Goal: Task Accomplishment & Management: Manage account settings

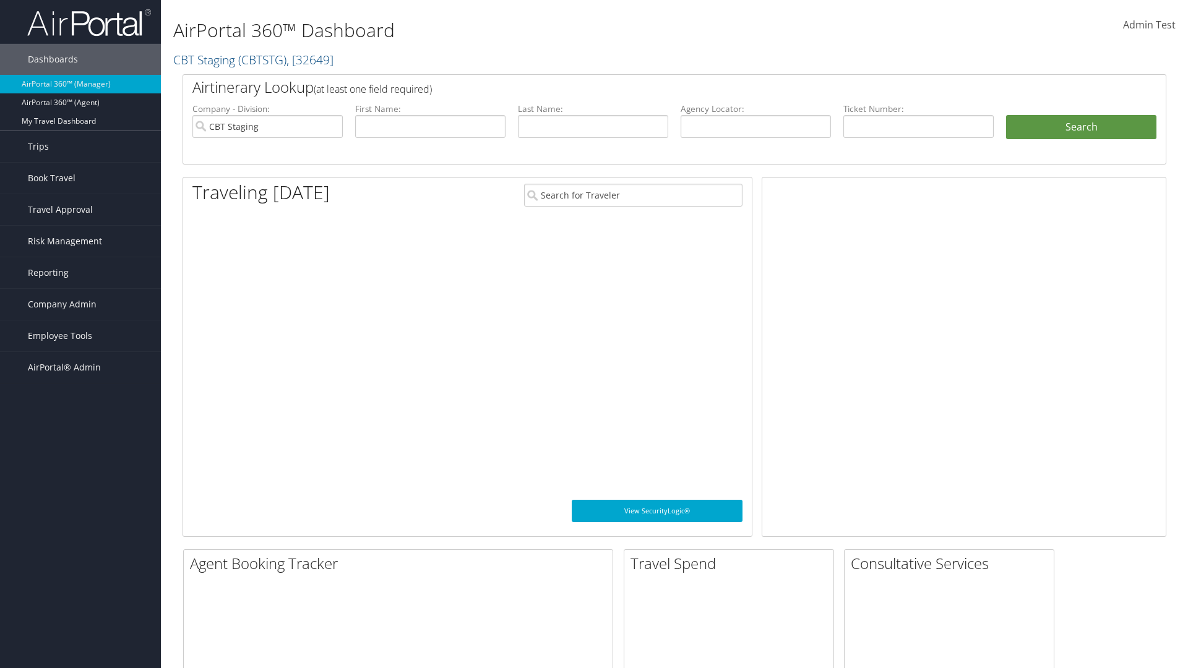
click at [80, 304] on span "Company Admin" at bounding box center [62, 304] width 69 height 31
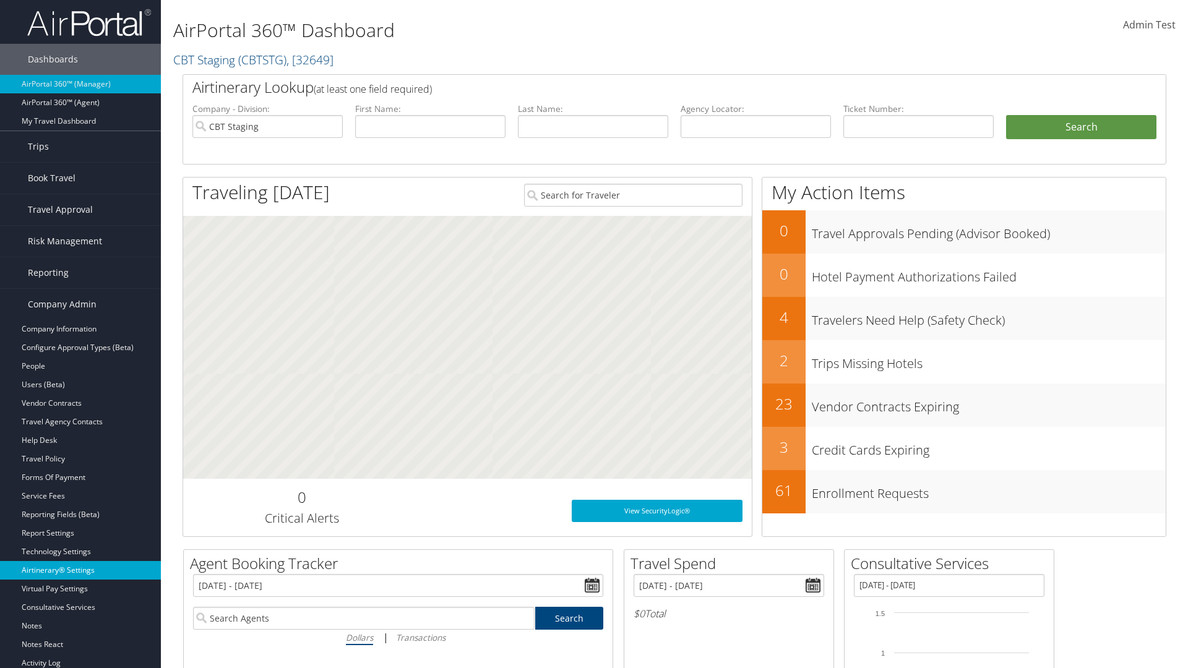
click at [80, 570] on link "Airtinerary® Settings" at bounding box center [80, 570] width 161 height 19
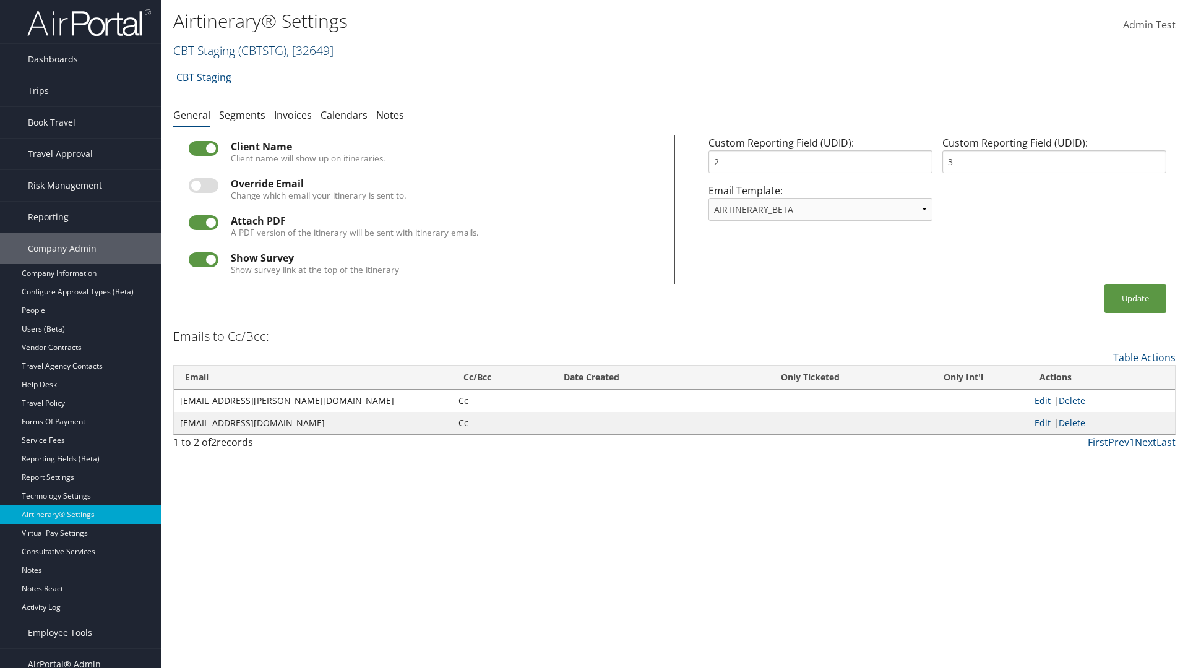
click at [204, 50] on link "CBT Staging ( CBTSTG ) , [ 32649 ]" at bounding box center [253, 50] width 160 height 17
click at [0, 0] on input "search" at bounding box center [0, 0] width 0 height 0
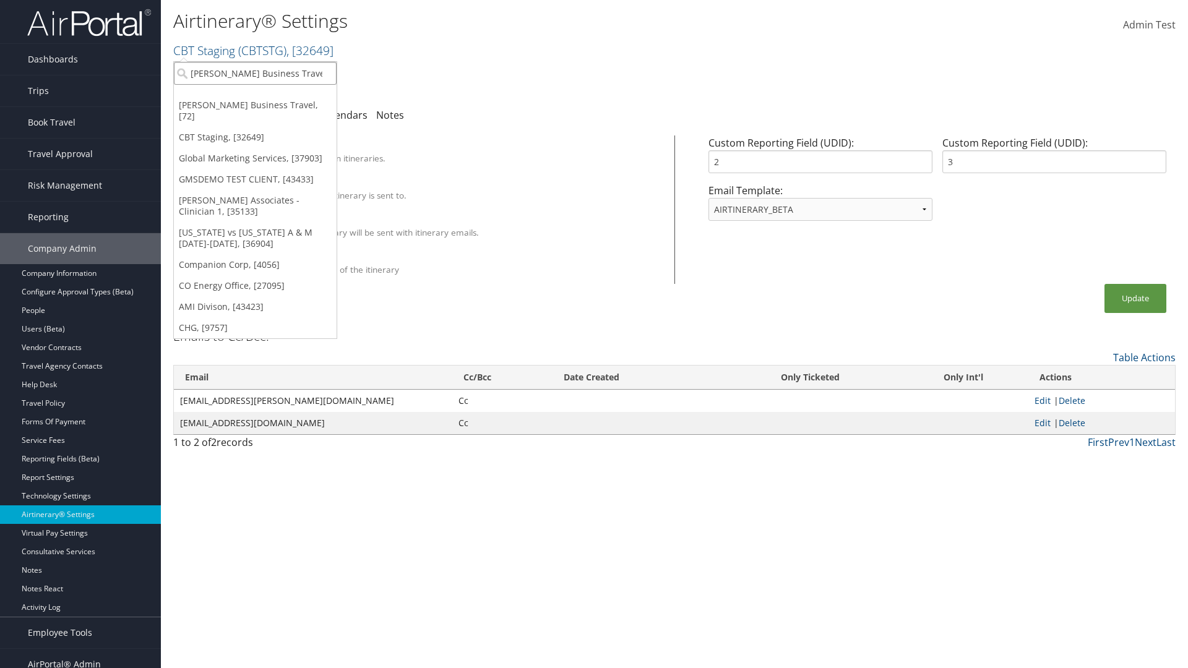
type input "[PERSON_NAME] Business Travel"
click at [272, 96] on div "Christopherson Business Travel (C10001), [72]" at bounding box center [272, 95] width 211 height 11
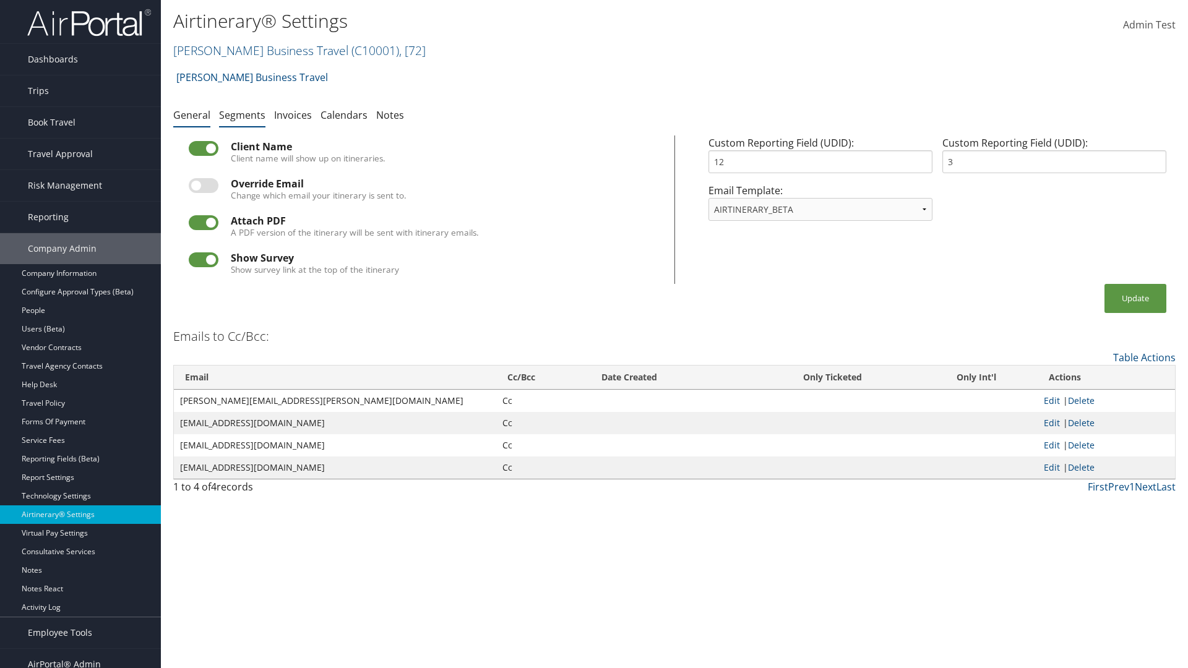
click at [242, 114] on link "Segments" at bounding box center [242, 115] width 46 height 14
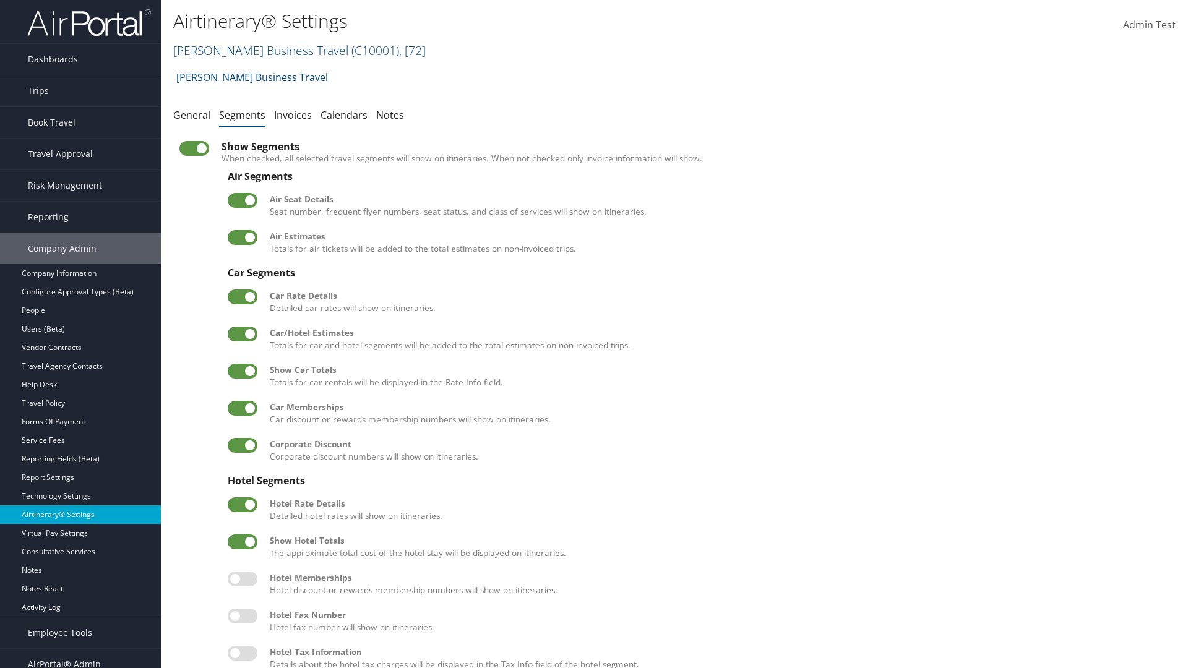
click at [243, 333] on label at bounding box center [243, 334] width 30 height 15
click at [242, 333] on input "checkbox" at bounding box center [238, 336] width 8 height 8
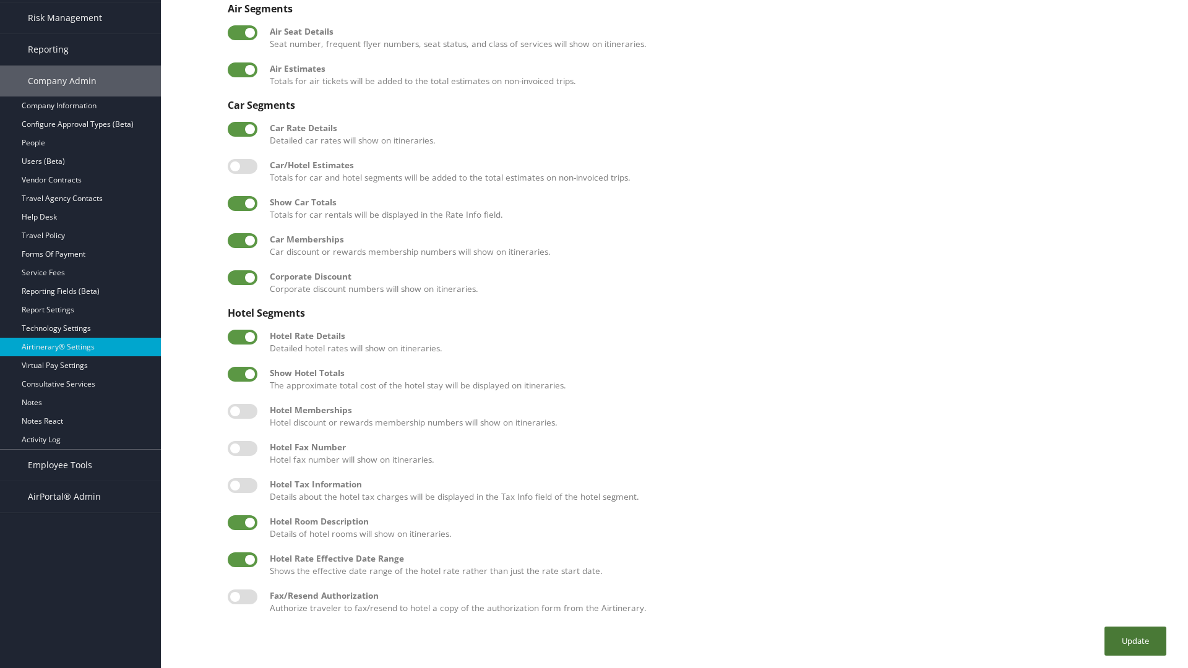
click at [1135, 641] on button "Update" at bounding box center [1135, 641] width 62 height 29
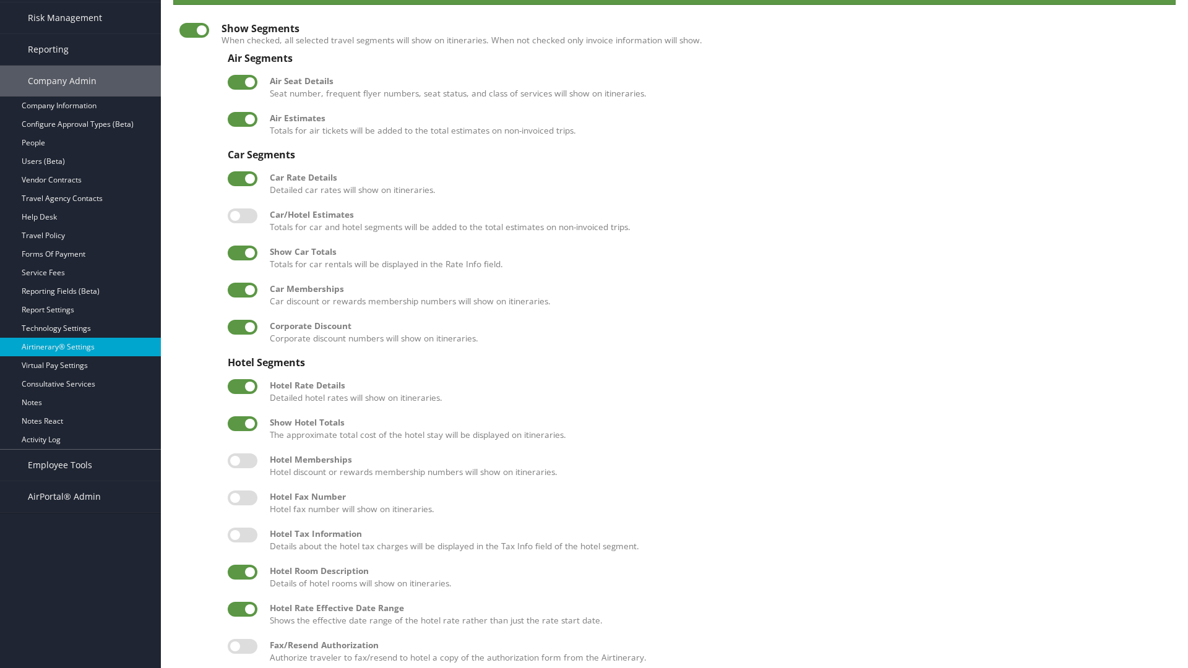
click at [243, 215] on label at bounding box center [243, 215] width 30 height 15
click at [242, 215] on input "checkbox" at bounding box center [238, 218] width 8 height 8
checkbox input "true"
